Goal: Obtain resource: Obtain resource

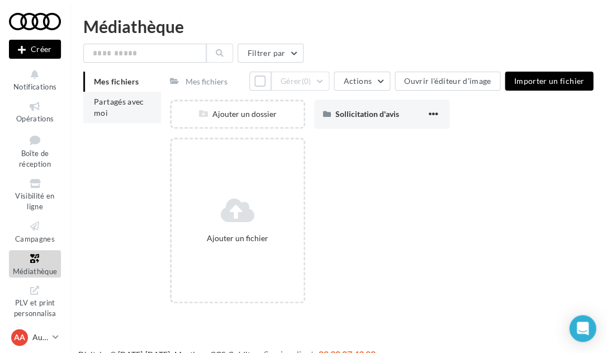
click at [106, 107] on span "Partagés avec moi" at bounding box center [119, 107] width 50 height 21
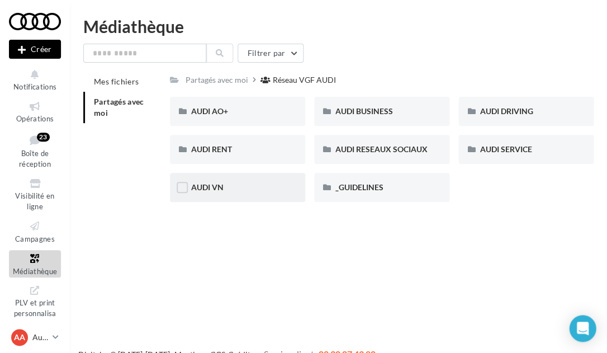
click at [264, 183] on div "AUDI VN" at bounding box center [237, 187] width 93 height 11
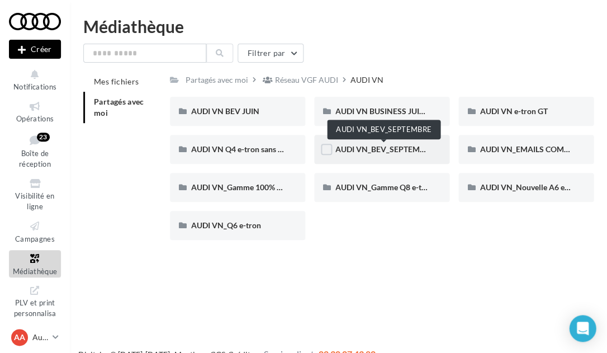
click at [401, 148] on span "AUDI VN_BEV_SEPTEMBRE" at bounding box center [384, 149] width 99 height 10
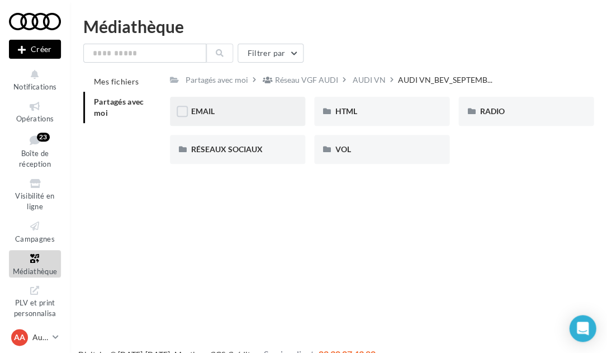
click at [254, 113] on div "EMAIL" at bounding box center [237, 111] width 93 height 11
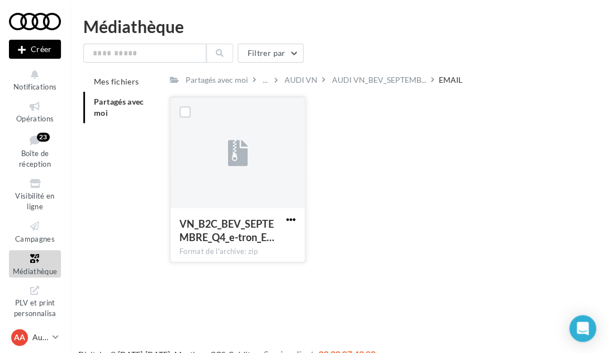
click at [291, 219] on span "button" at bounding box center [291, 220] width 10 height 10
click at [256, 231] on button "Télécharger" at bounding box center [242, 241] width 112 height 29
click at [35, 145] on icon at bounding box center [34, 139] width 45 height 15
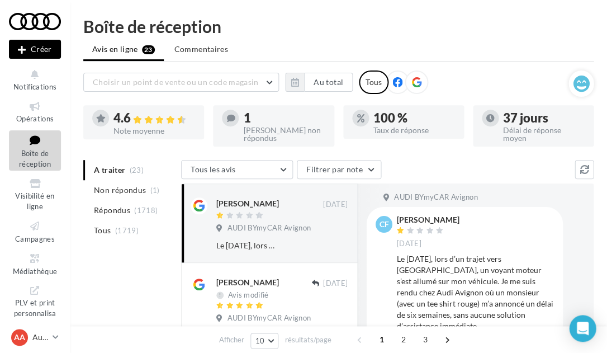
click at [43, 26] on div at bounding box center [35, 21] width 52 height 28
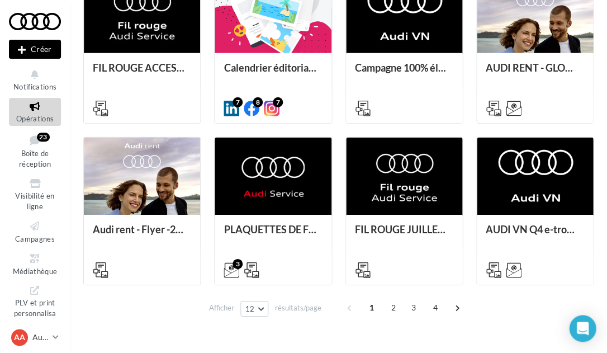
scroll to position [481, 0]
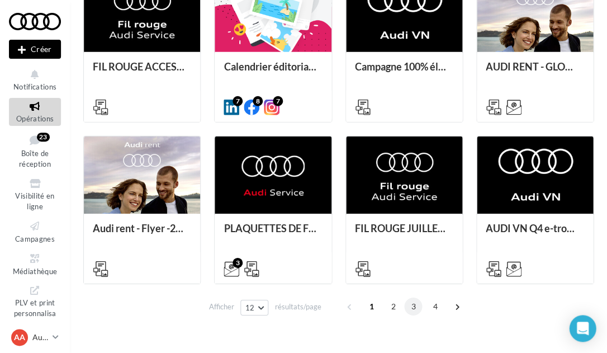
click at [414, 308] on span "3" at bounding box center [413, 306] width 18 height 18
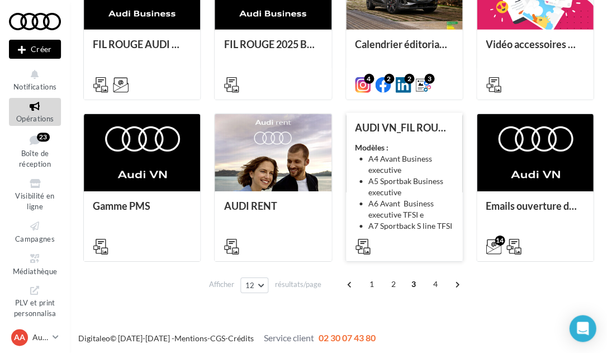
scroll to position [504, 0]
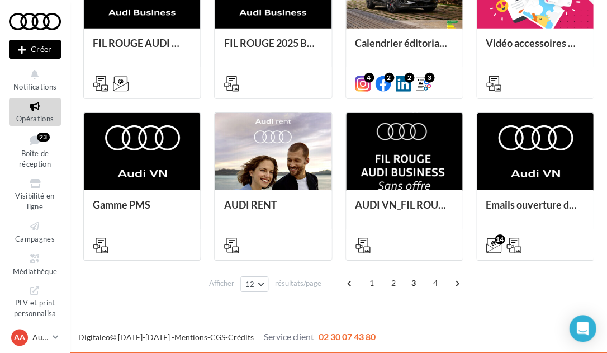
click at [410, 281] on span "3" at bounding box center [413, 283] width 18 height 18
click at [413, 278] on span "3" at bounding box center [413, 283] width 18 height 18
click at [412, 283] on span "3" at bounding box center [413, 283] width 18 height 18
click at [432, 282] on span "4" at bounding box center [435, 283] width 18 height 18
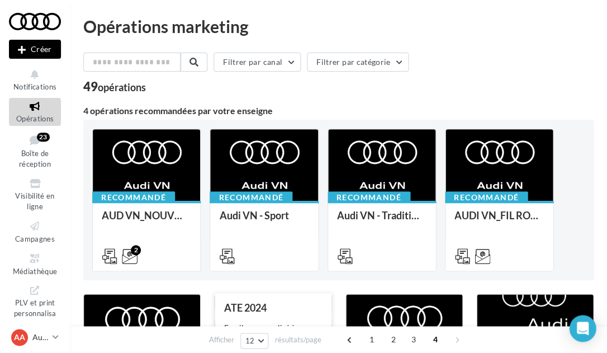
scroll to position [0, 0]
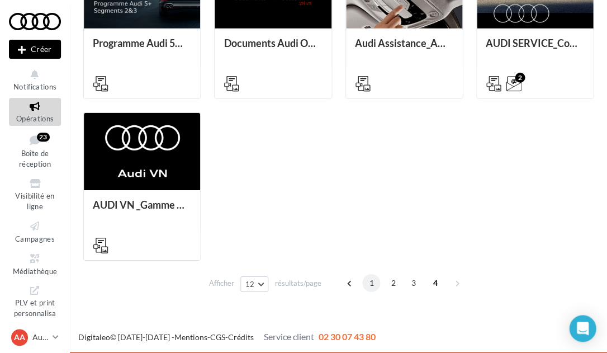
click at [365, 283] on span "1" at bounding box center [371, 283] width 18 height 18
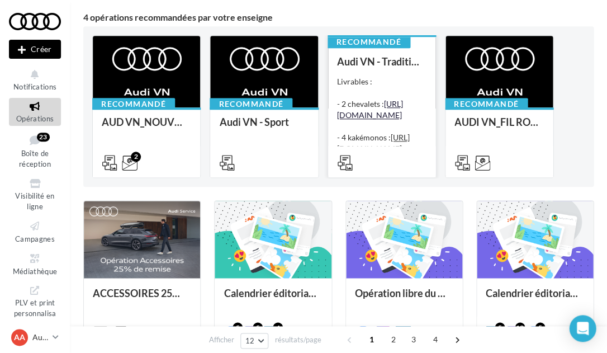
scroll to position [93, 0]
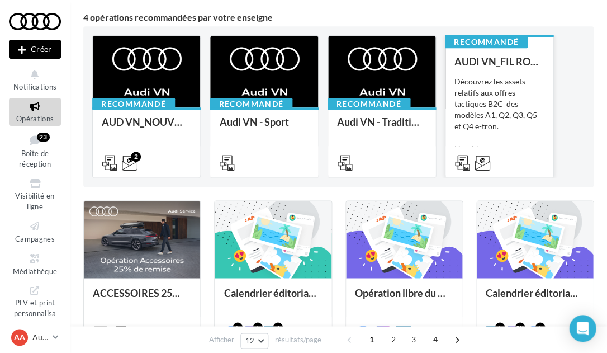
click at [480, 124] on div "Découvrez les assets relatifs aux offres tactiques B2C des modèles A1, Q2, Q3, …" at bounding box center [498, 132] width 89 height 112
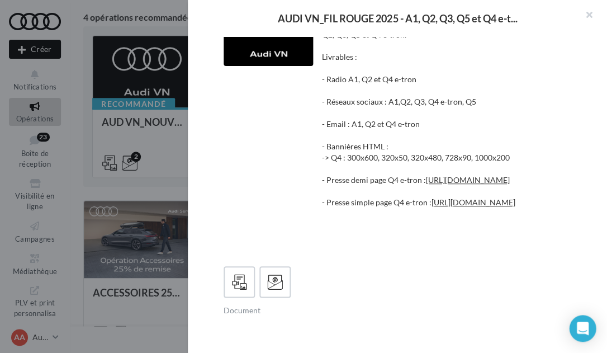
scroll to position [30, 0]
click at [274, 56] on div at bounding box center [268, 36] width 89 height 58
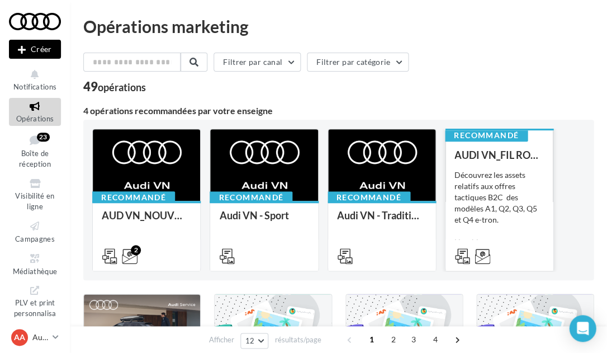
scroll to position [0, 0]
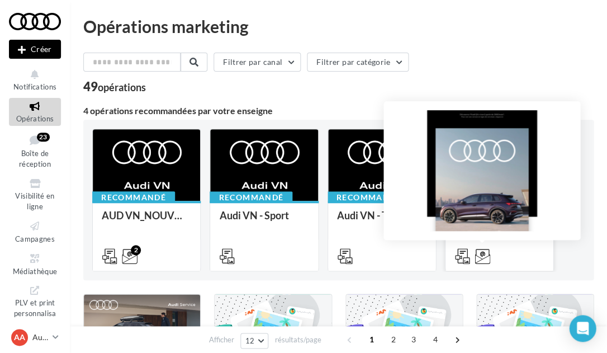
click at [484, 250] on icon at bounding box center [483, 256] width 16 height 16
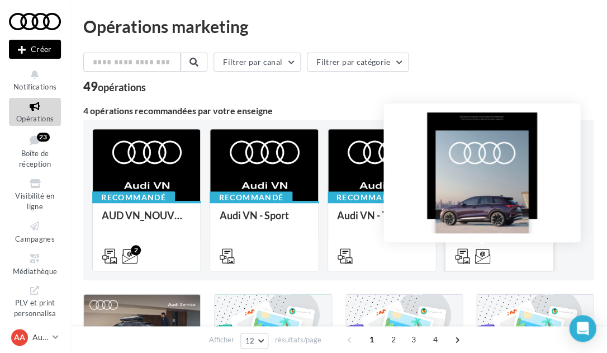
click at [482, 253] on icon at bounding box center [483, 256] width 16 height 16
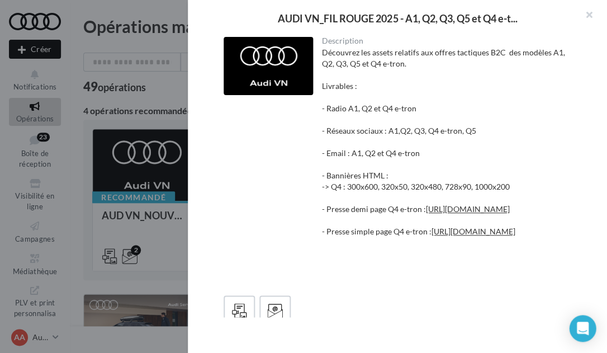
click at [426, 260] on div "Découvrez les assets relatifs aux offres tactiques B2C des modèles A1, Q2, Q3, …" at bounding box center [447, 164] width 250 height 235
click at [432, 236] on link "[URL][DOMAIN_NAME]" at bounding box center [474, 231] width 84 height 10
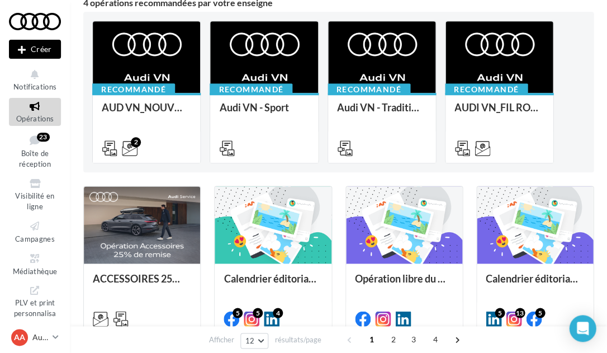
scroll to position [105, 0]
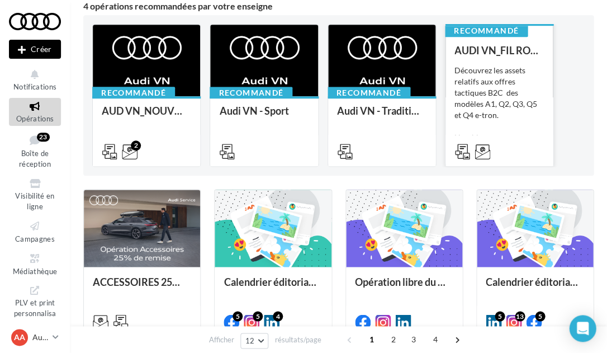
click at [477, 97] on div "Découvrez les assets relatifs aux offres tactiques B2C des modèles A1, Q2, Q3, …" at bounding box center [498, 121] width 89 height 112
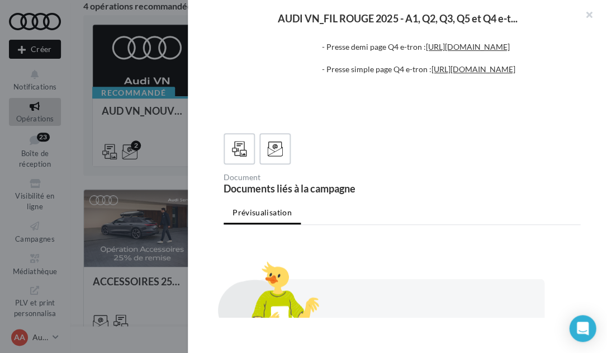
scroll to position [163, 0]
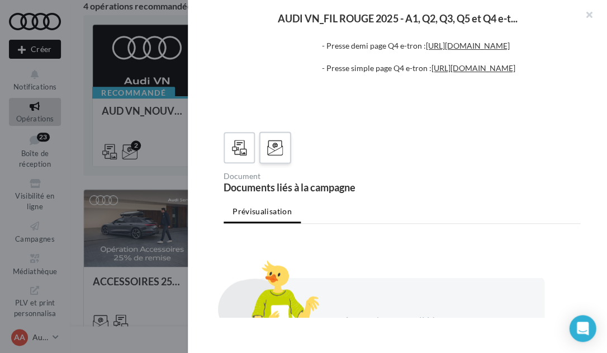
click at [272, 156] on icon at bounding box center [275, 148] width 16 height 16
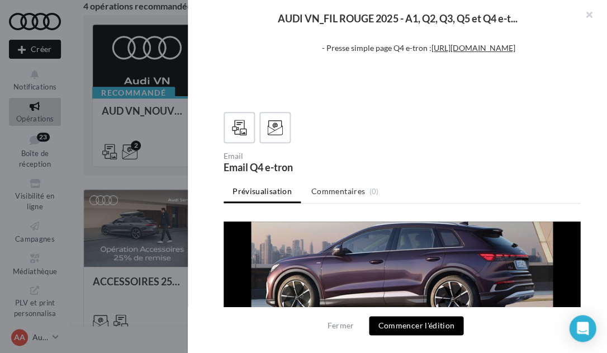
scroll to position [267, 0]
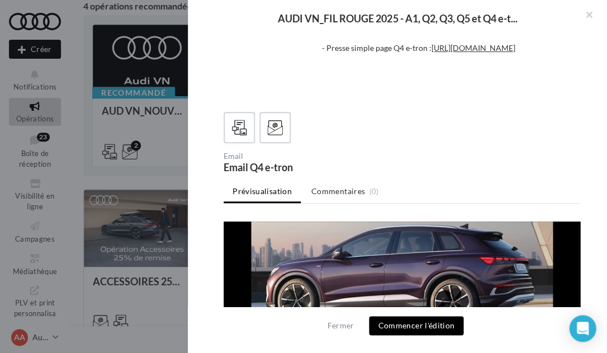
click at [89, 164] on div at bounding box center [303, 176] width 607 height 353
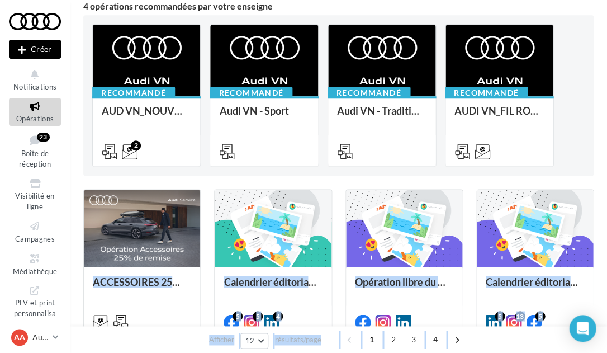
click at [79, 82] on div "Opérations marketing Filtrer par canal Filtrer par catégorie 49 opérations 4 op…" at bounding box center [338, 308] width 537 height 791
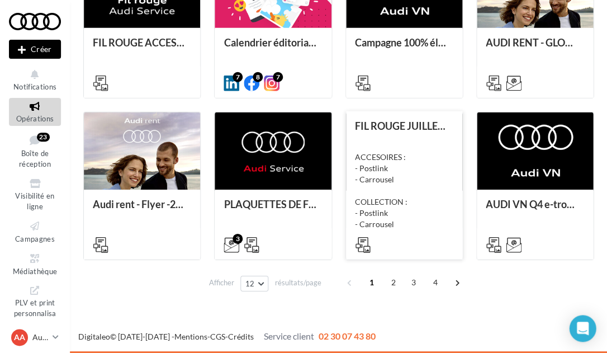
scroll to position [504, 0]
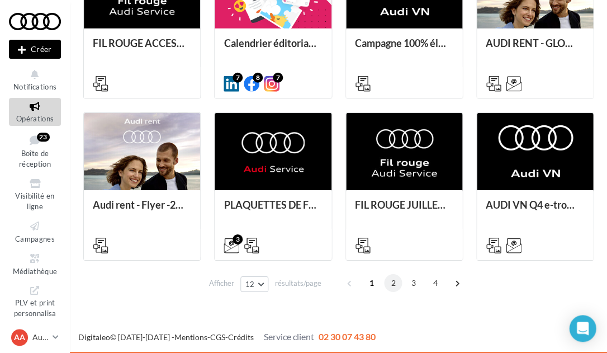
click at [391, 281] on span "2" at bounding box center [393, 283] width 18 height 18
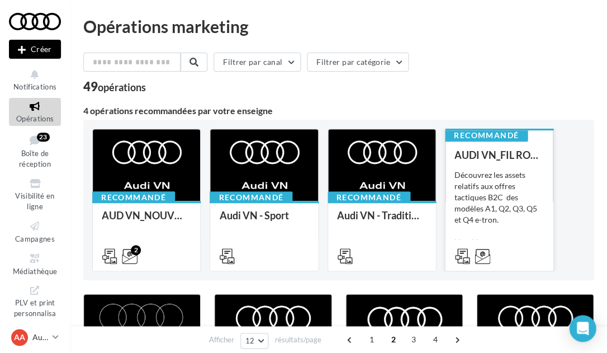
scroll to position [0, 0]
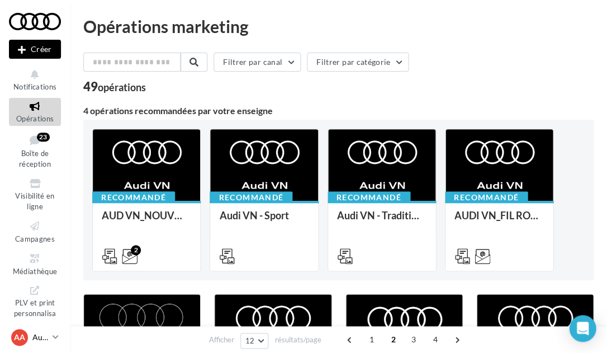
click at [39, 337] on p "Audi [GEOGRAPHIC_DATA]" at bounding box center [40, 336] width 16 height 11
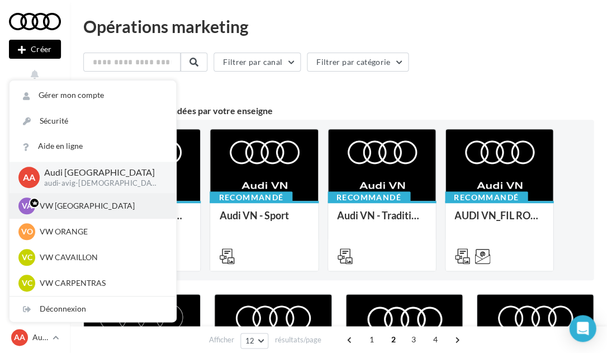
click at [102, 200] on div "VA VW AVIGNON vw-avi-gay" at bounding box center [92, 205] width 149 height 17
